Goal: Transaction & Acquisition: Book appointment/travel/reservation

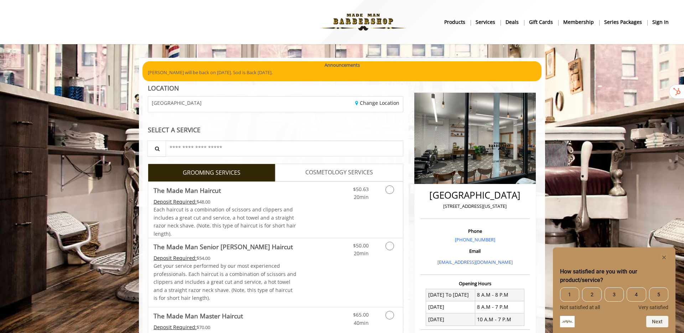
click at [661, 21] on b "sign in" at bounding box center [661, 22] width 16 height 8
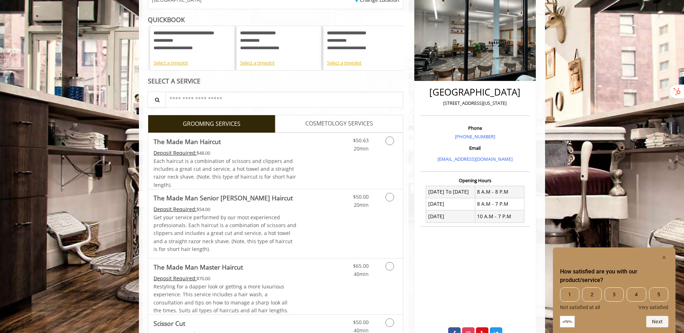
scroll to position [110, 0]
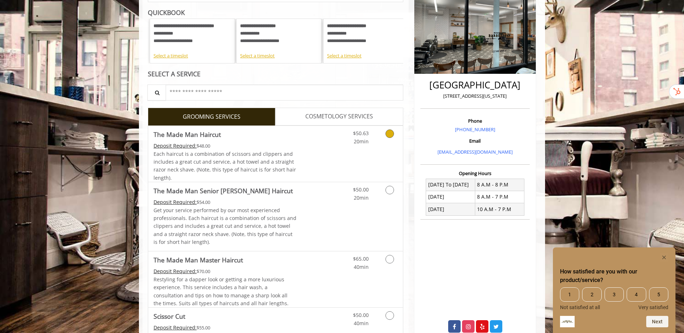
click at [387, 142] on link "Grooming services" at bounding box center [389, 136] width 18 height 20
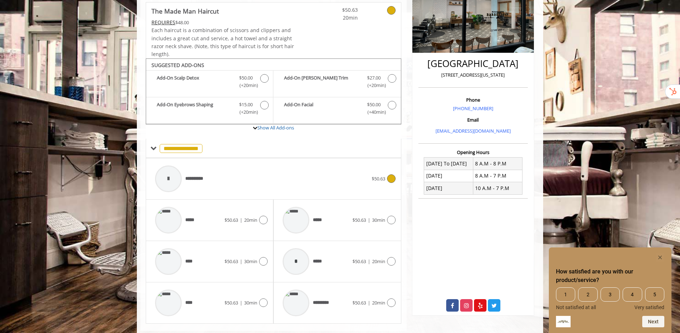
scroll to position [147, 0]
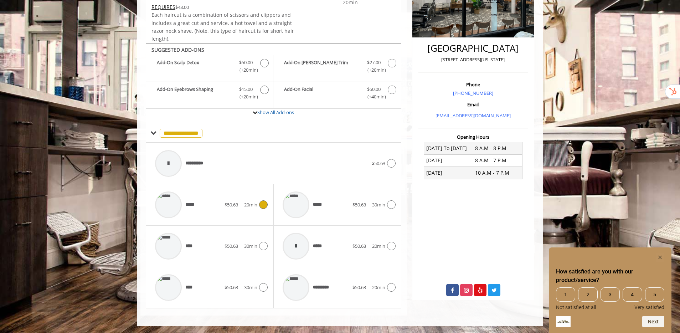
click at [215, 208] on div "*****" at bounding box center [187, 205] width 73 height 34
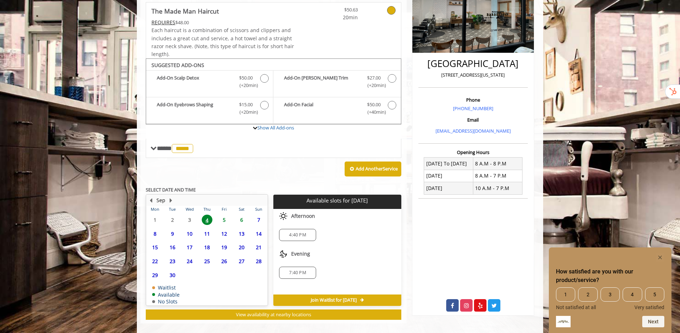
scroll to position [139, 0]
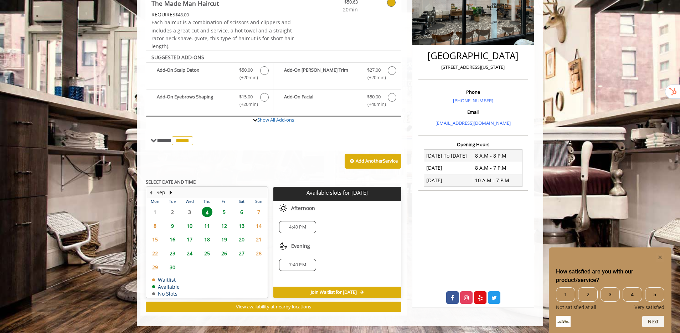
click at [173, 226] on span "9" at bounding box center [172, 226] width 11 height 10
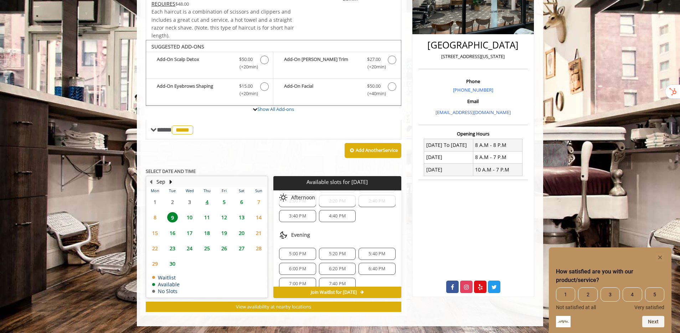
scroll to position [128, 0]
click at [156, 215] on span "8" at bounding box center [155, 217] width 11 height 10
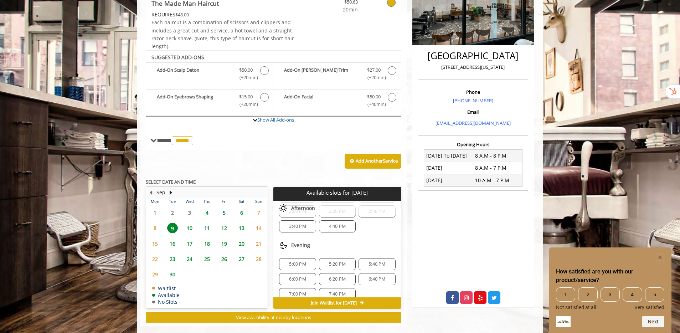
scroll to position [0, 0]
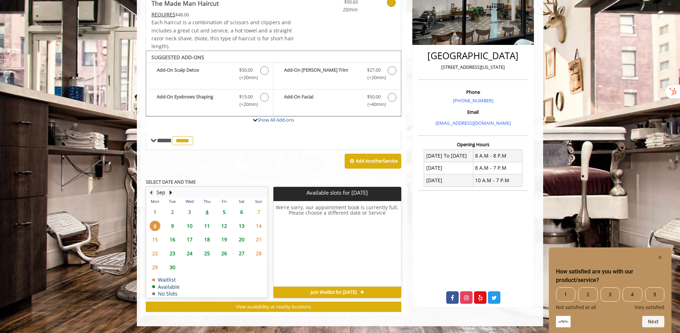
click at [171, 226] on span "9" at bounding box center [172, 226] width 11 height 10
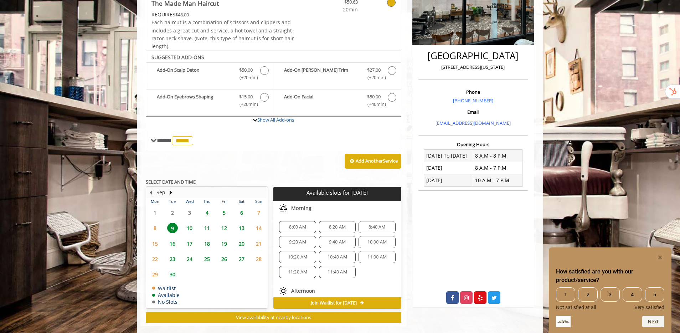
scroll to position [150, 0]
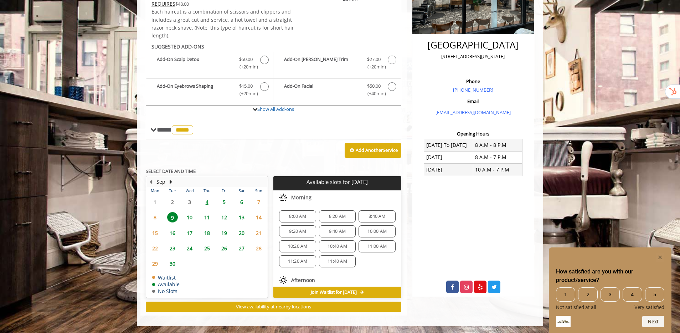
click at [191, 217] on span "10" at bounding box center [189, 217] width 11 height 10
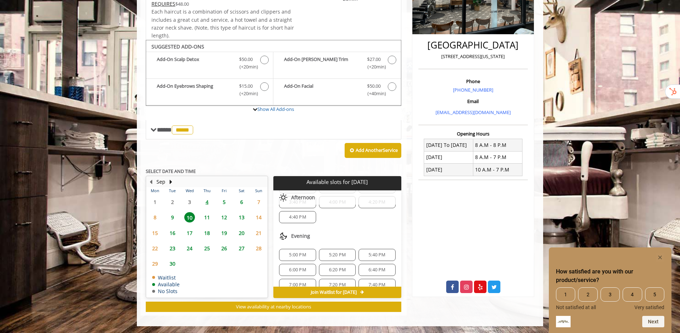
scroll to position [143, 0]
click at [339, 254] on span "5:20 PM" at bounding box center [337, 254] width 17 height 6
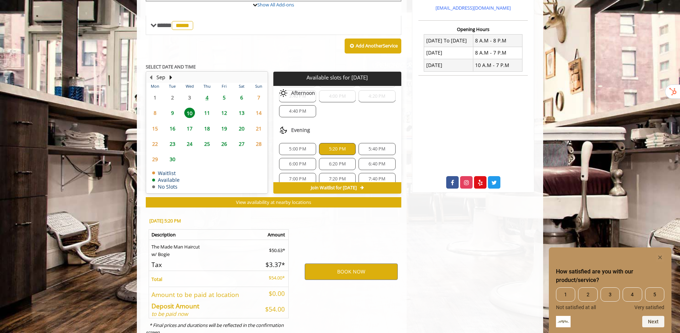
scroll to position [278, 0]
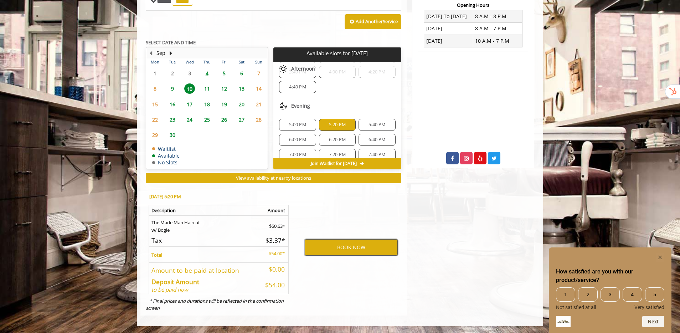
click at [340, 251] on button "BOOK NOW" at bounding box center [351, 247] width 93 height 16
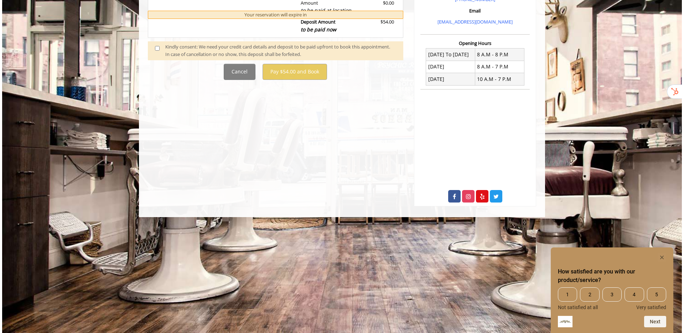
scroll to position [0, 0]
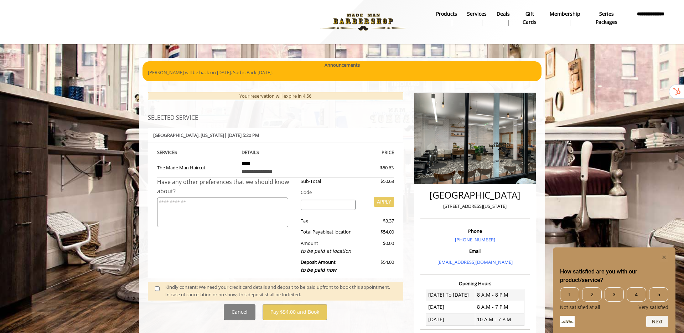
click at [155, 286] on span at bounding box center [160, 290] width 21 height 15
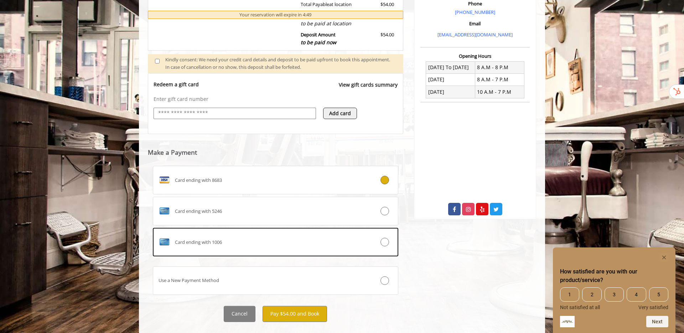
scroll to position [232, 0]
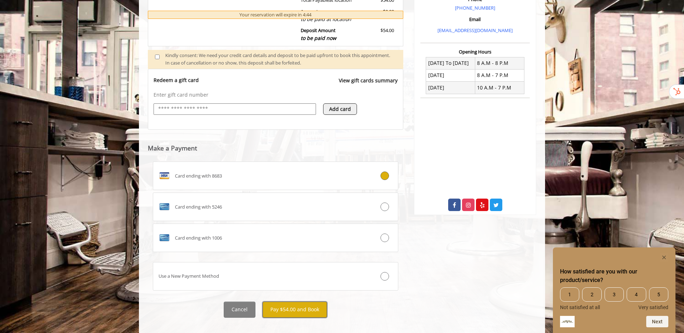
click at [289, 308] on button "Pay $54.00 and Book" at bounding box center [295, 310] width 65 height 16
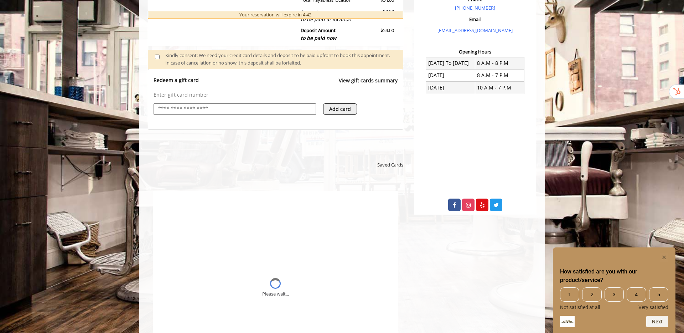
scroll to position [0, 0]
